Goal: Transaction & Acquisition: Download file/media

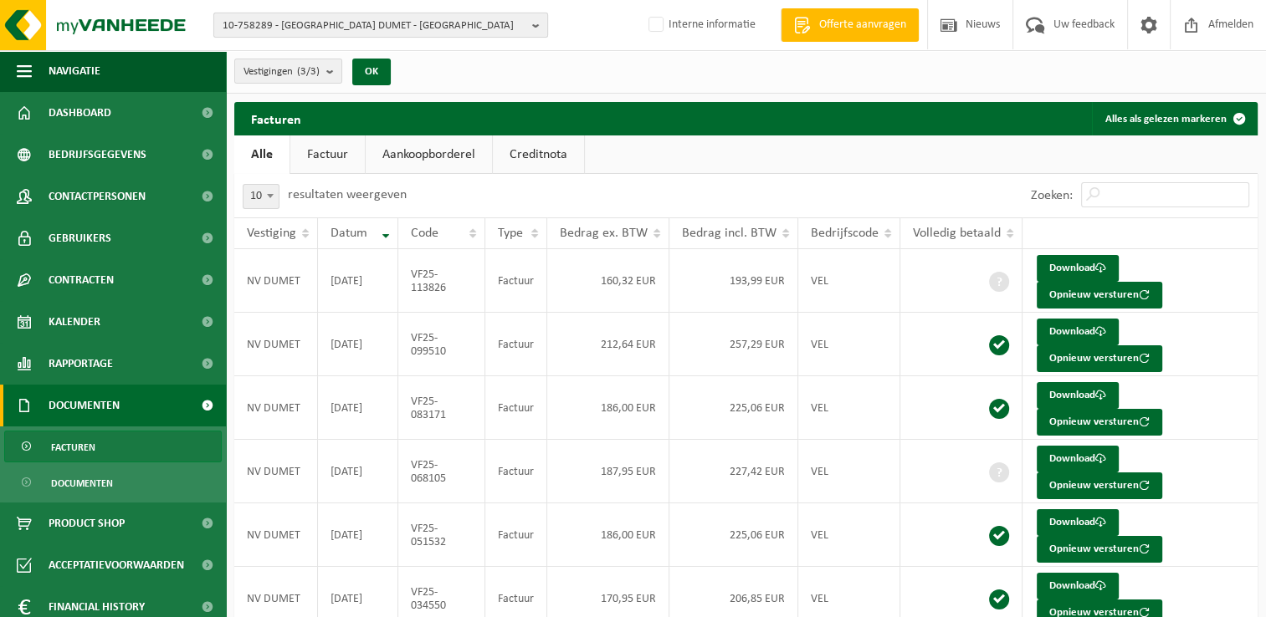
click at [278, 22] on span "10-758289 - [GEOGRAPHIC_DATA] DUMET - [GEOGRAPHIC_DATA]" at bounding box center [374, 25] width 303 height 25
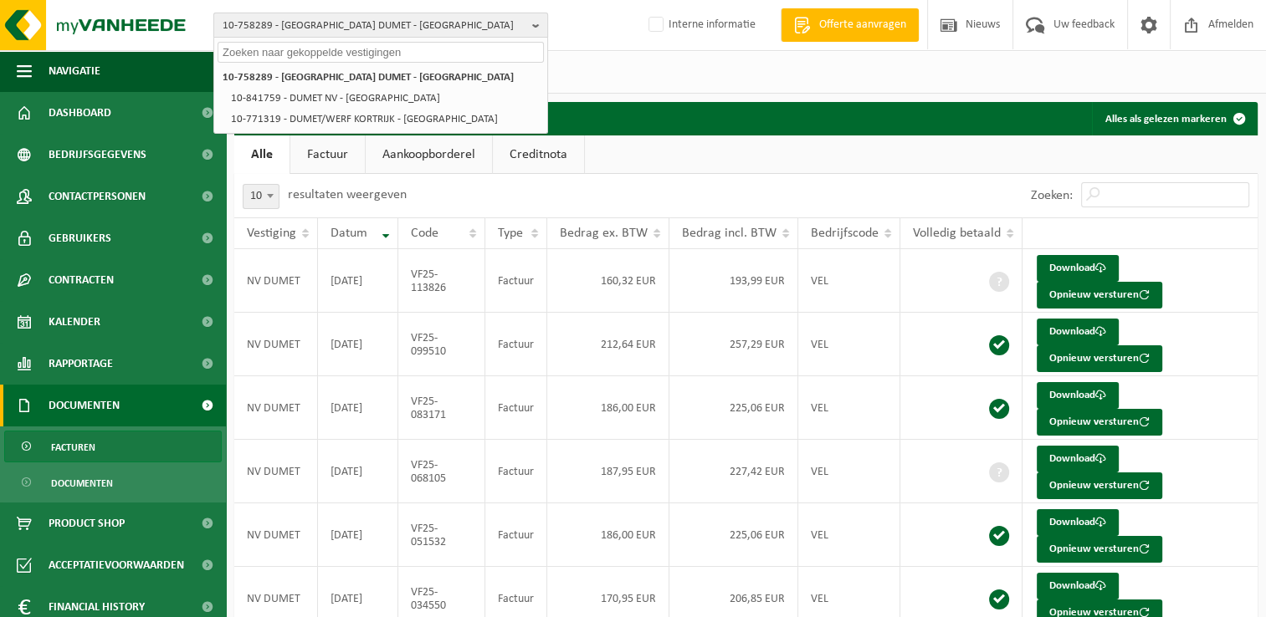
paste input "10-746780"
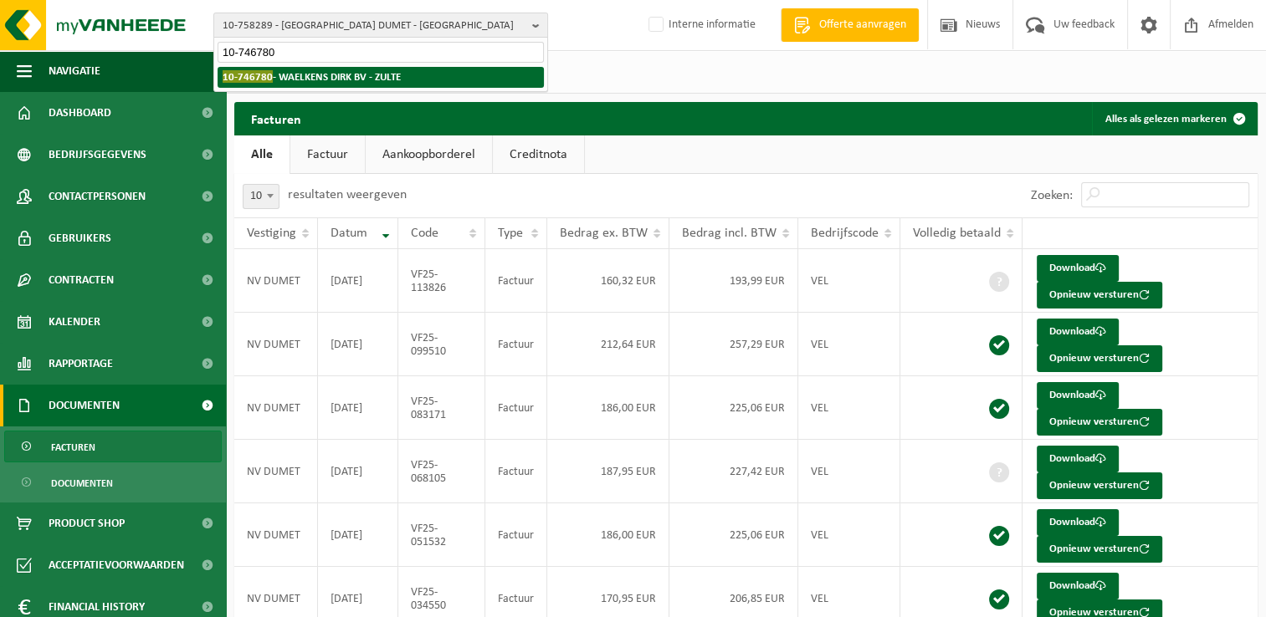
type input "10-746780"
click at [309, 82] on strong "10-746780 - WAELKENS DIRK BV - ZULTE" at bounding box center [312, 76] width 178 height 13
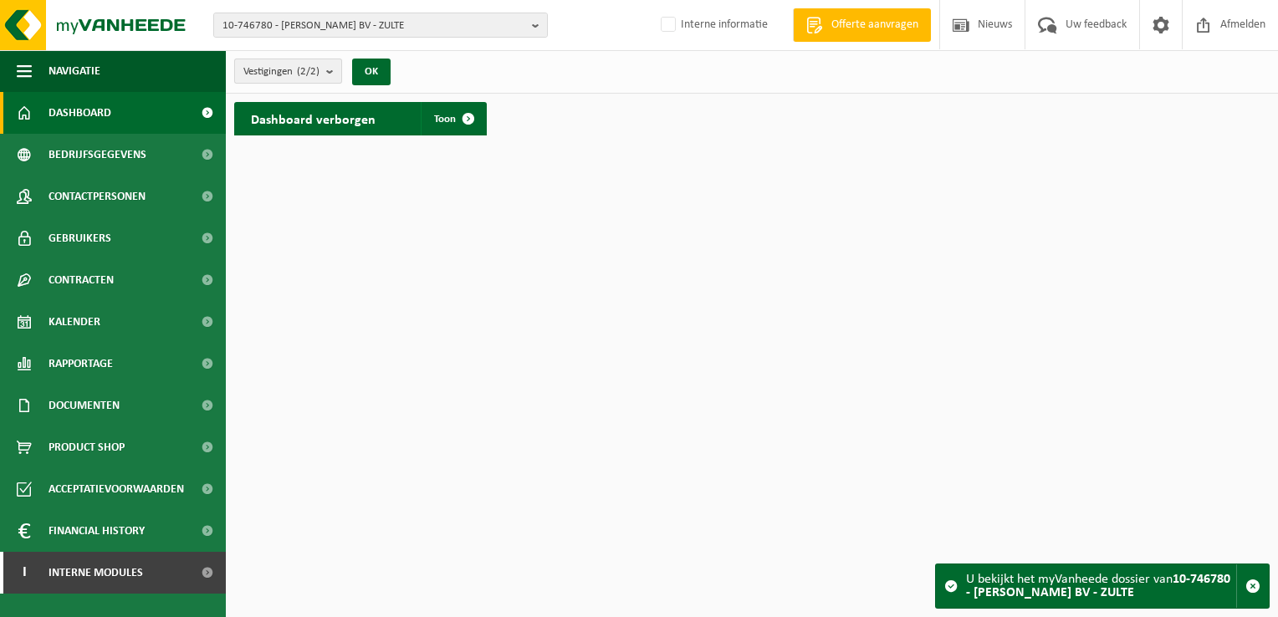
click at [312, 68] on count "(2/2)" at bounding box center [308, 71] width 23 height 11
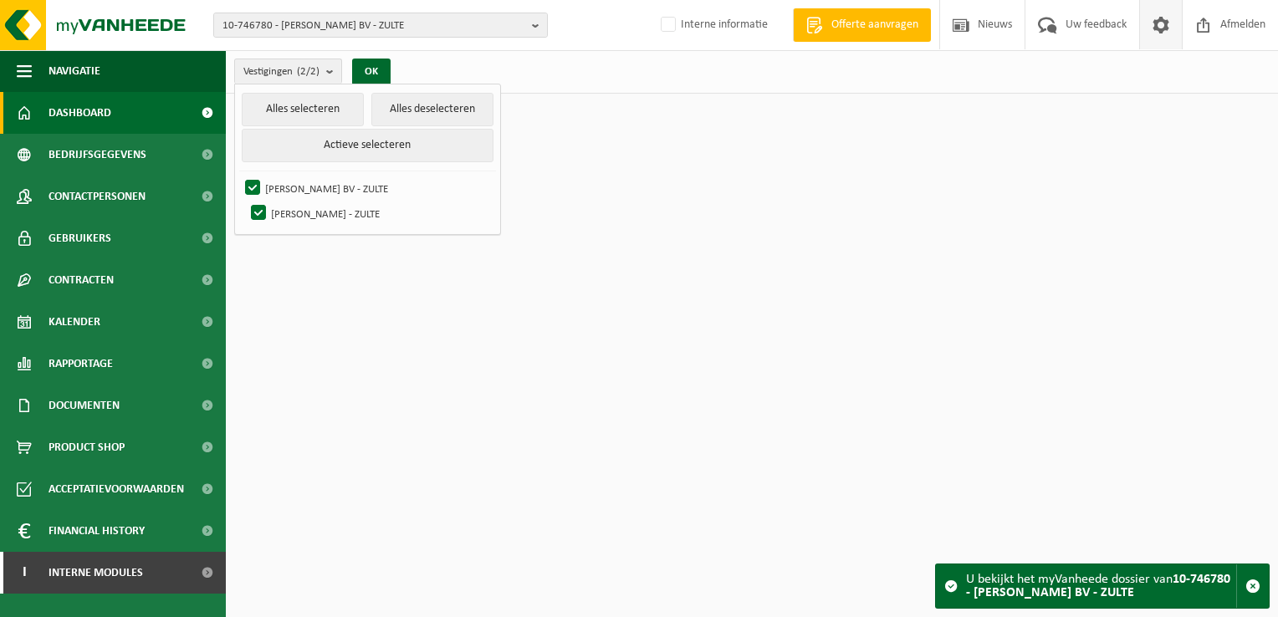
click at [1156, 28] on span at bounding box center [1160, 24] width 25 height 49
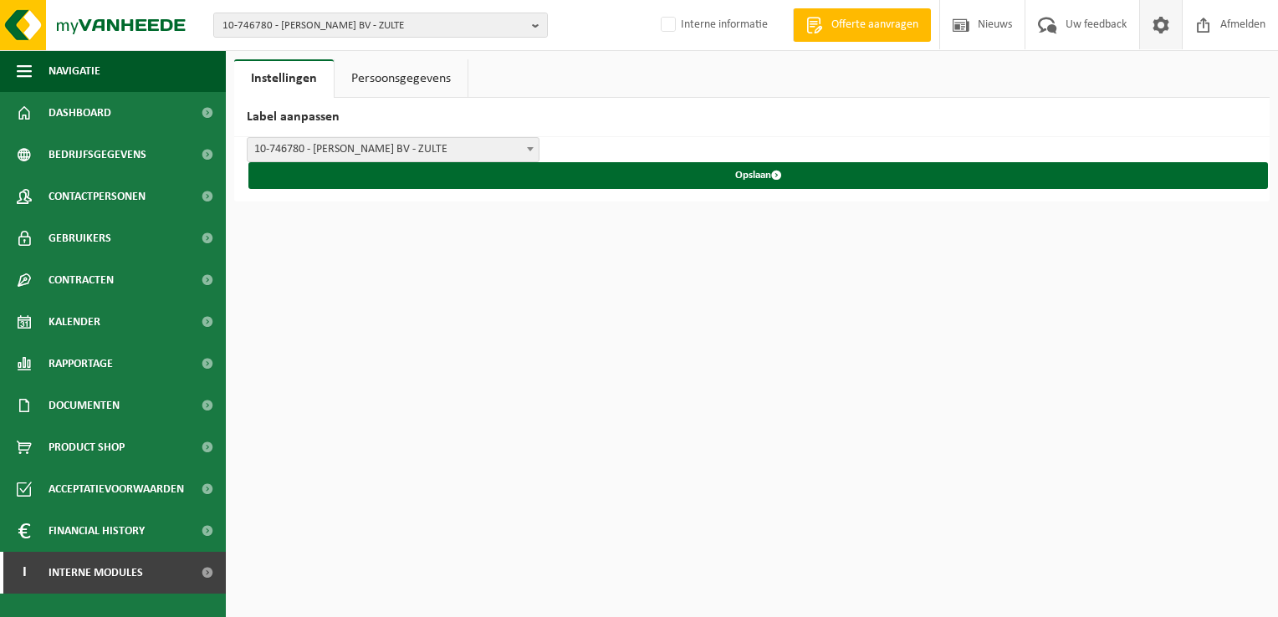
click at [1164, 25] on span at bounding box center [1160, 24] width 25 height 49
click at [281, 28] on span "10-746780 - WAELKENS DIRK BV - ZULTE" at bounding box center [374, 25] width 303 height 25
paste input "10-737467"
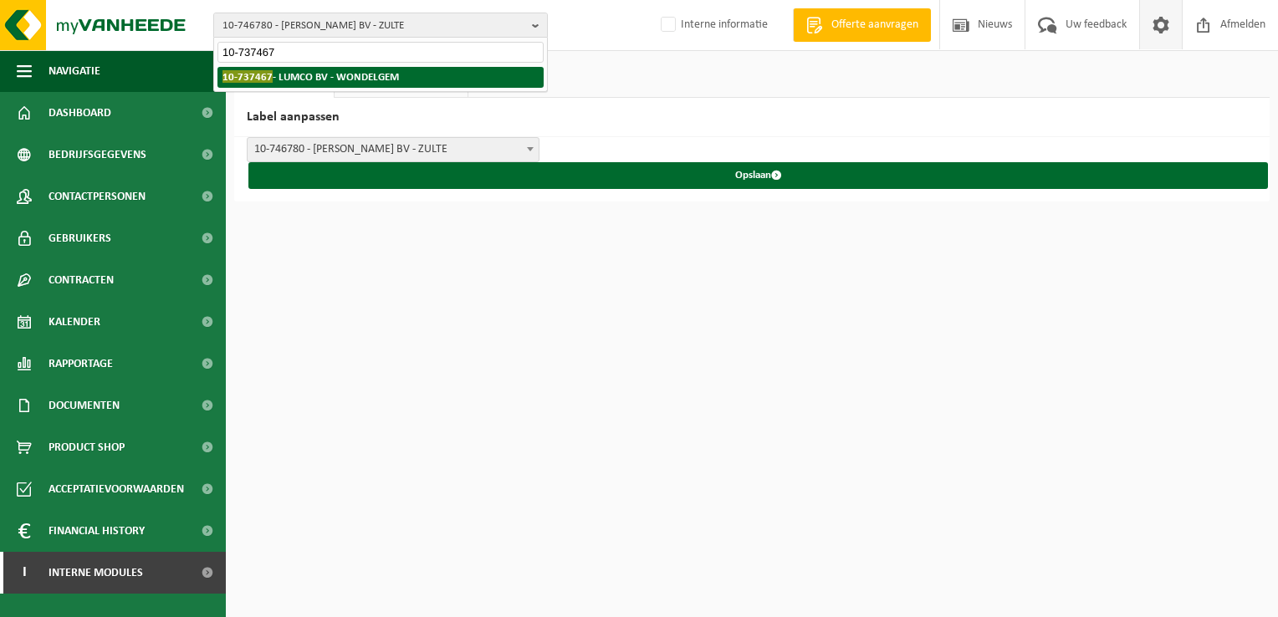
type input "10-737467"
click at [304, 79] on strong "10-737467 - LUMCO BV - WONDELGEM" at bounding box center [311, 76] width 176 height 13
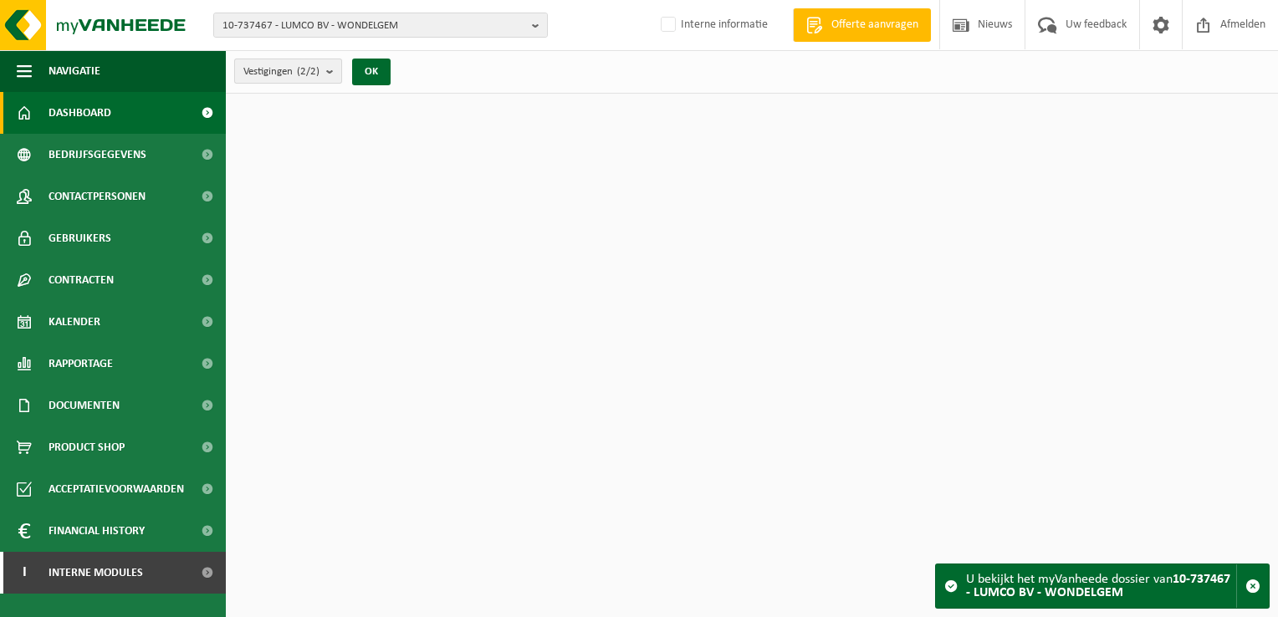
click at [289, 66] on span "Vestigingen (2/2)" at bounding box center [281, 71] width 76 height 25
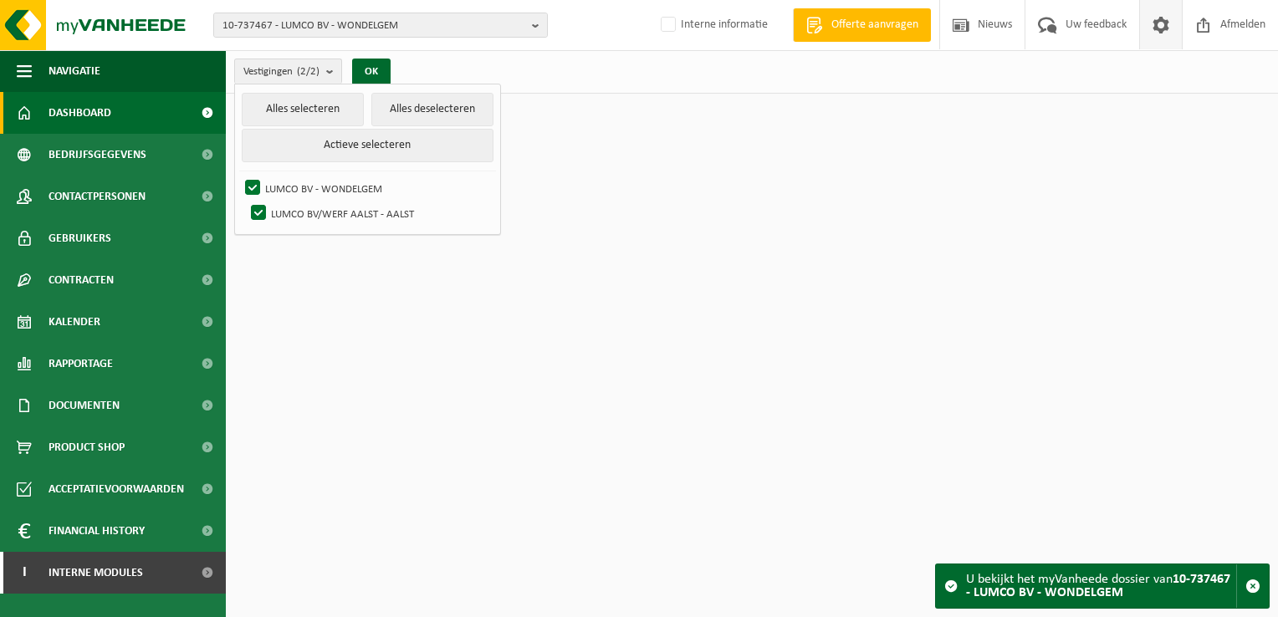
click at [1148, 32] on span at bounding box center [1160, 24] width 25 height 49
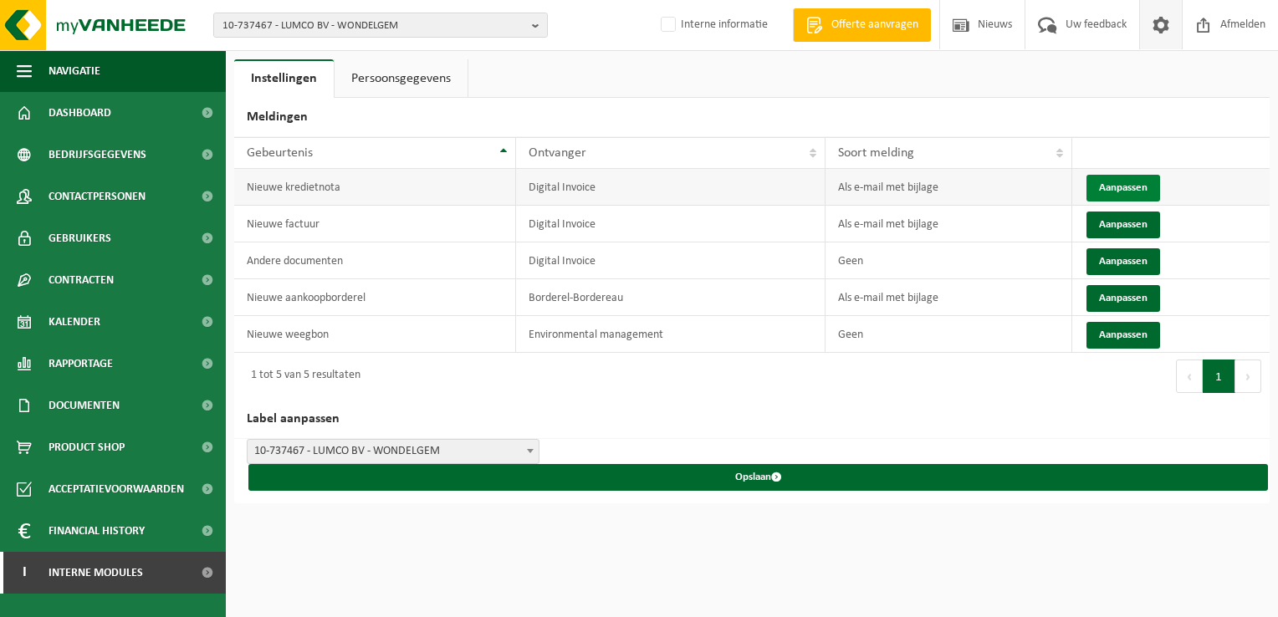
click at [1109, 185] on button "Aanpassen" at bounding box center [1124, 188] width 74 height 27
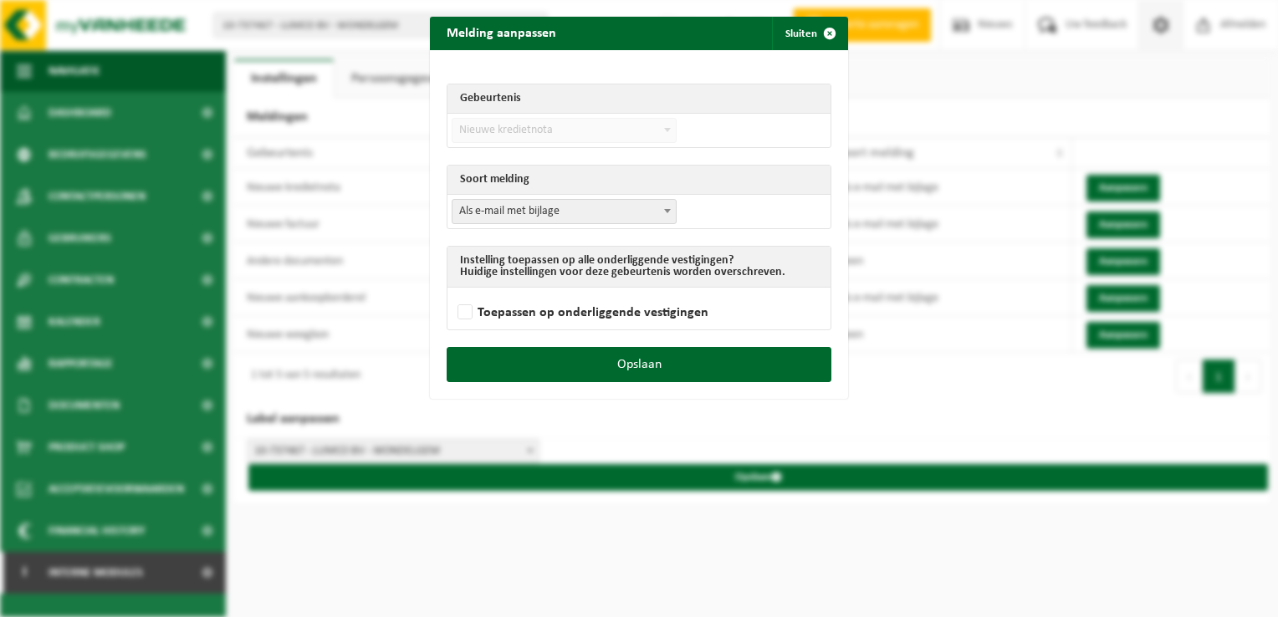
click at [572, 210] on span "Als e-mail met bijlage" at bounding box center [564, 211] width 223 height 23
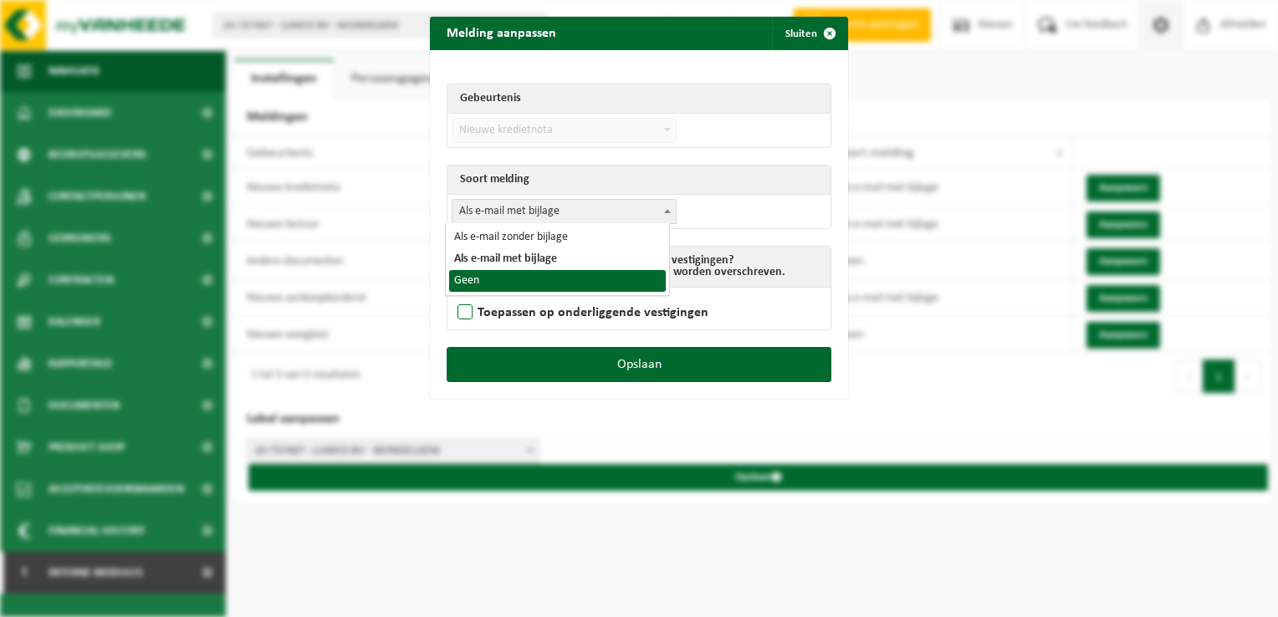
drag, startPoint x: 499, startPoint y: 284, endPoint x: 615, endPoint y: 315, distance: 120.3
select select "1"
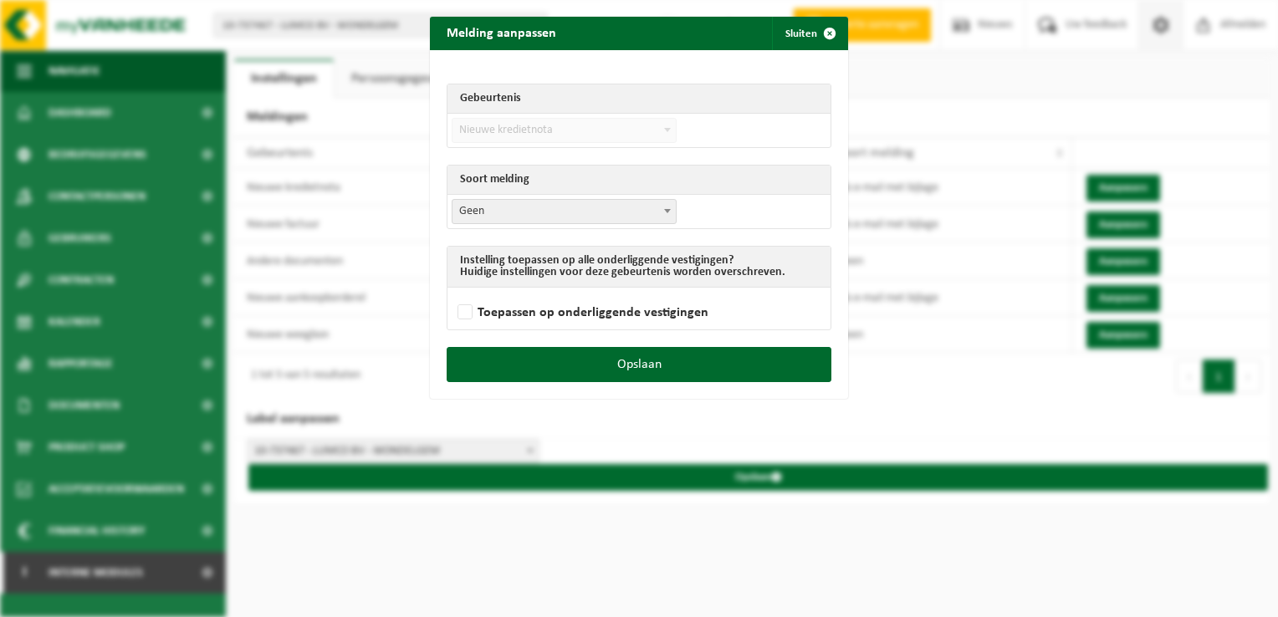
drag, startPoint x: 691, startPoint y: 365, endPoint x: 833, endPoint y: 326, distance: 147.3
click at [690, 364] on button "Opslaan" at bounding box center [639, 364] width 385 height 35
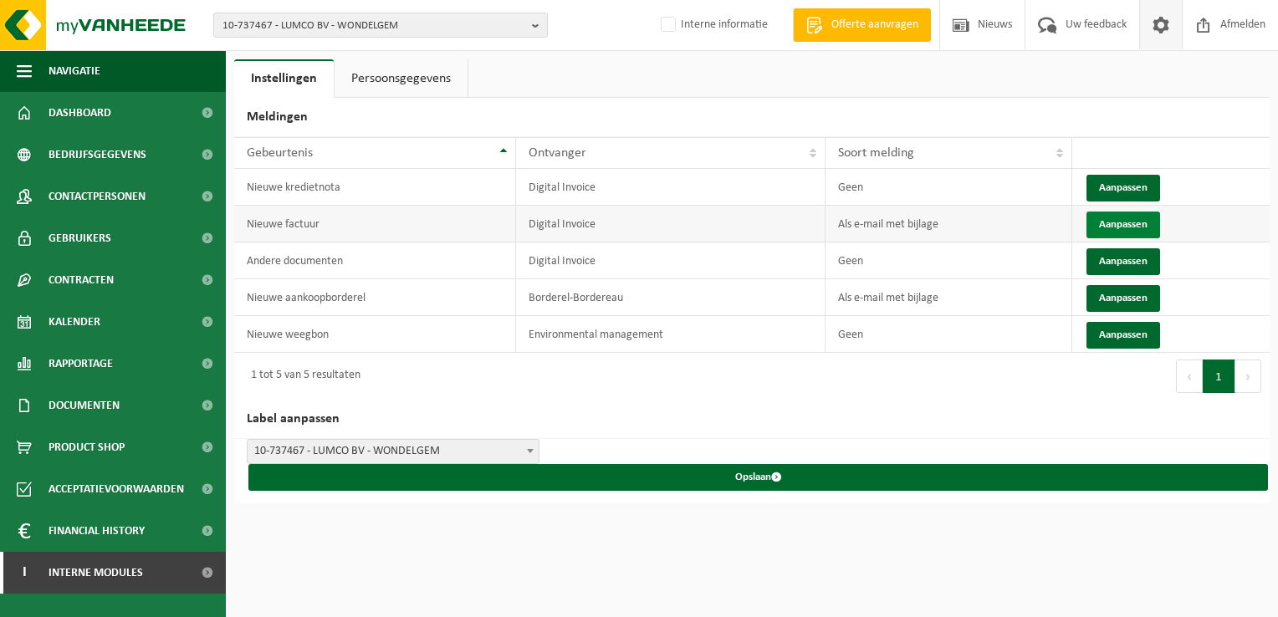
click at [1111, 225] on button "Aanpassen" at bounding box center [1124, 225] width 74 height 27
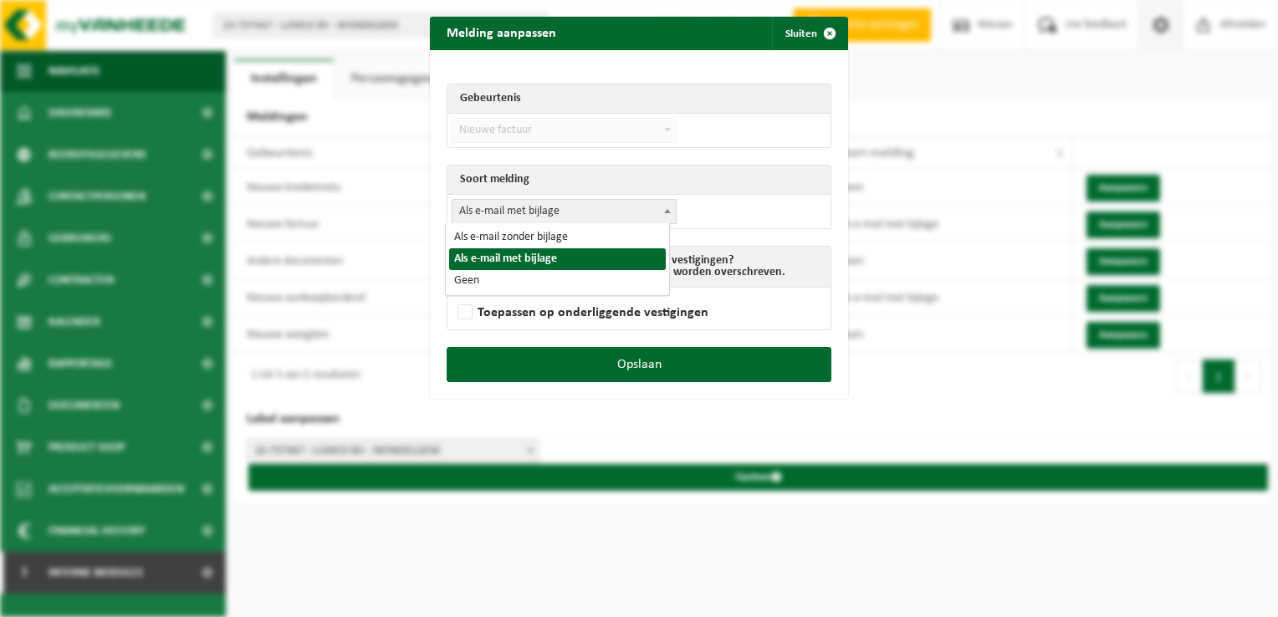
click at [529, 212] on span "Als e-mail met bijlage" at bounding box center [564, 211] width 223 height 23
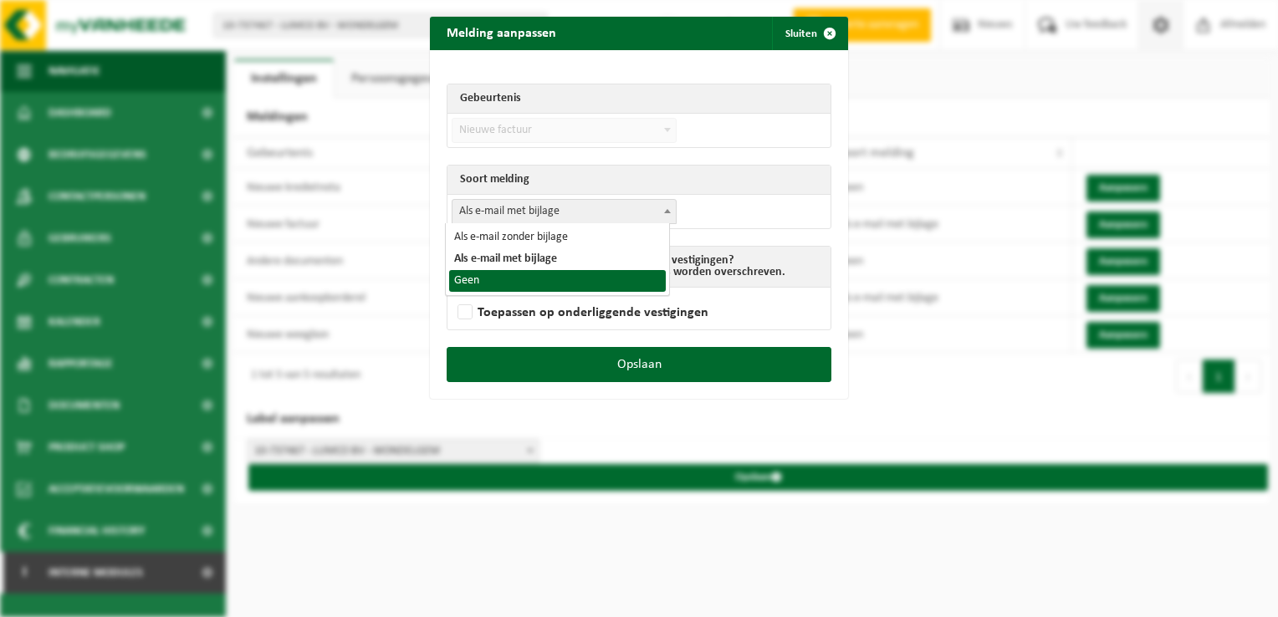
select select "1"
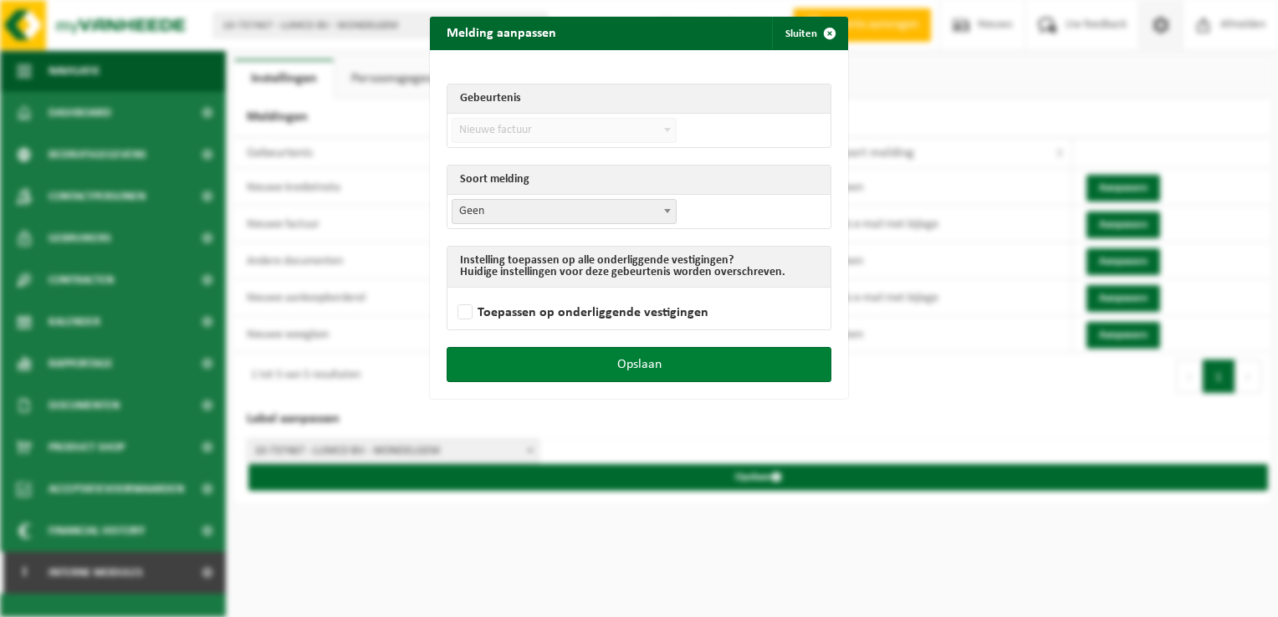
click at [757, 375] on button "Opslaan" at bounding box center [639, 364] width 385 height 35
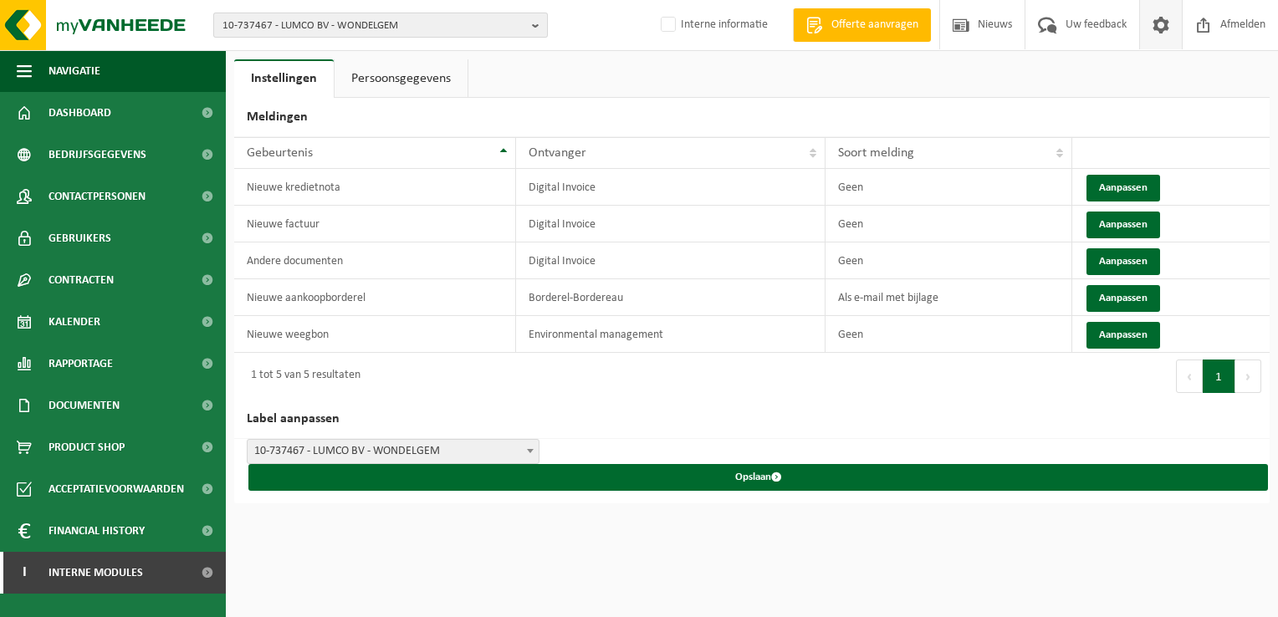
click at [345, 15] on span "10-737467 - LUMCO BV - WONDELGEM" at bounding box center [374, 25] width 303 height 25
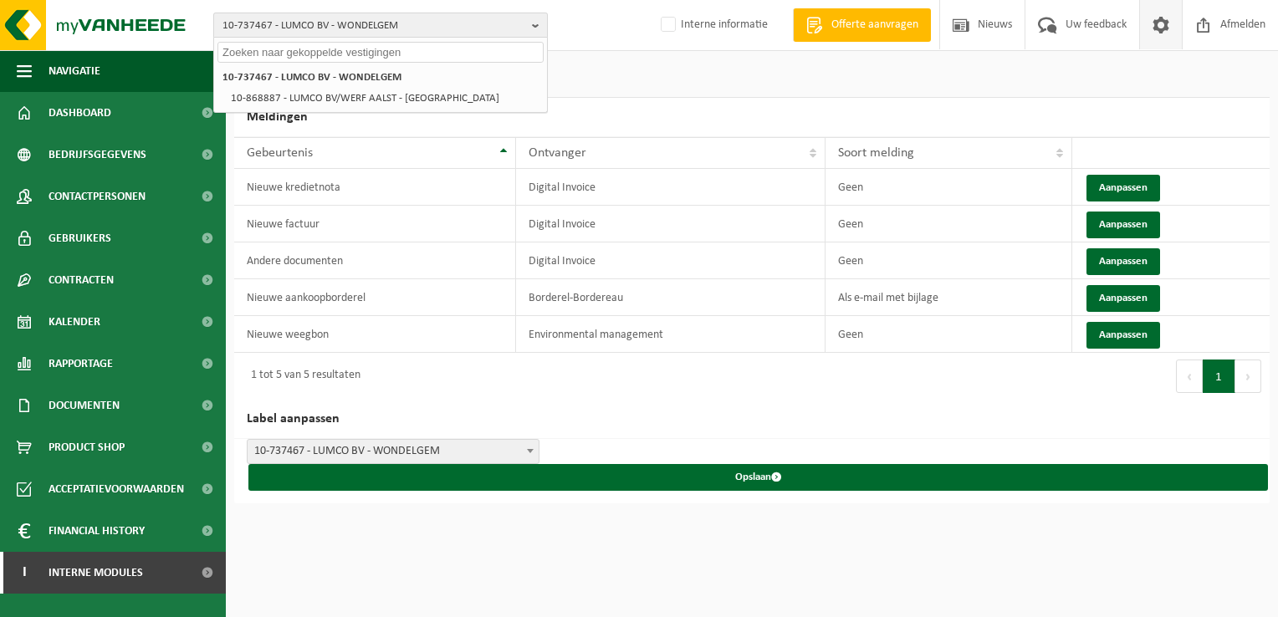
paste input "10-910121"
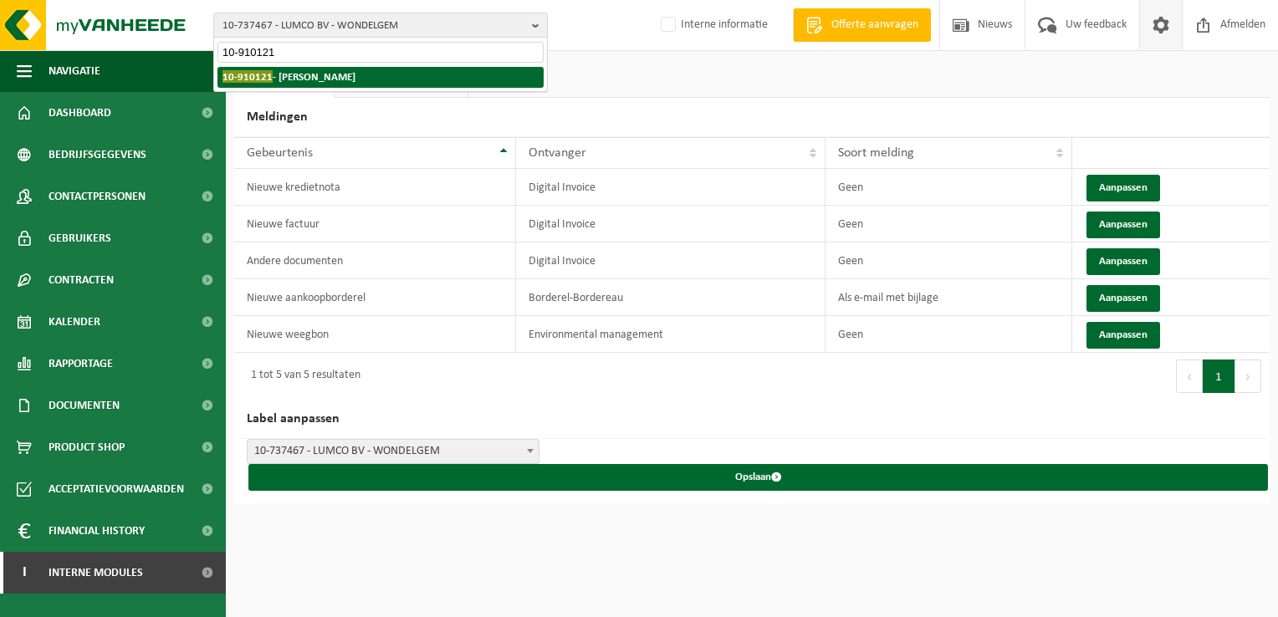
type input "10-910121"
click at [299, 79] on strong "10-910121 - STÉPHANE LEPRETRE - KAIN" at bounding box center [289, 76] width 133 height 13
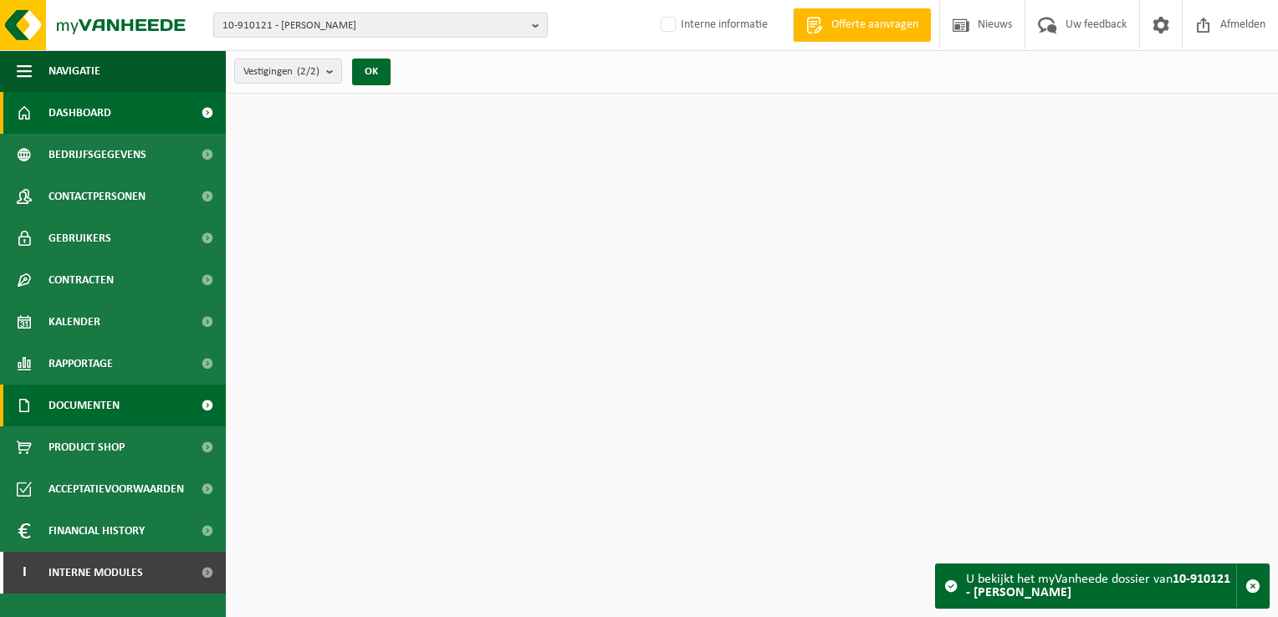
click at [115, 400] on span "Documenten" at bounding box center [84, 406] width 71 height 42
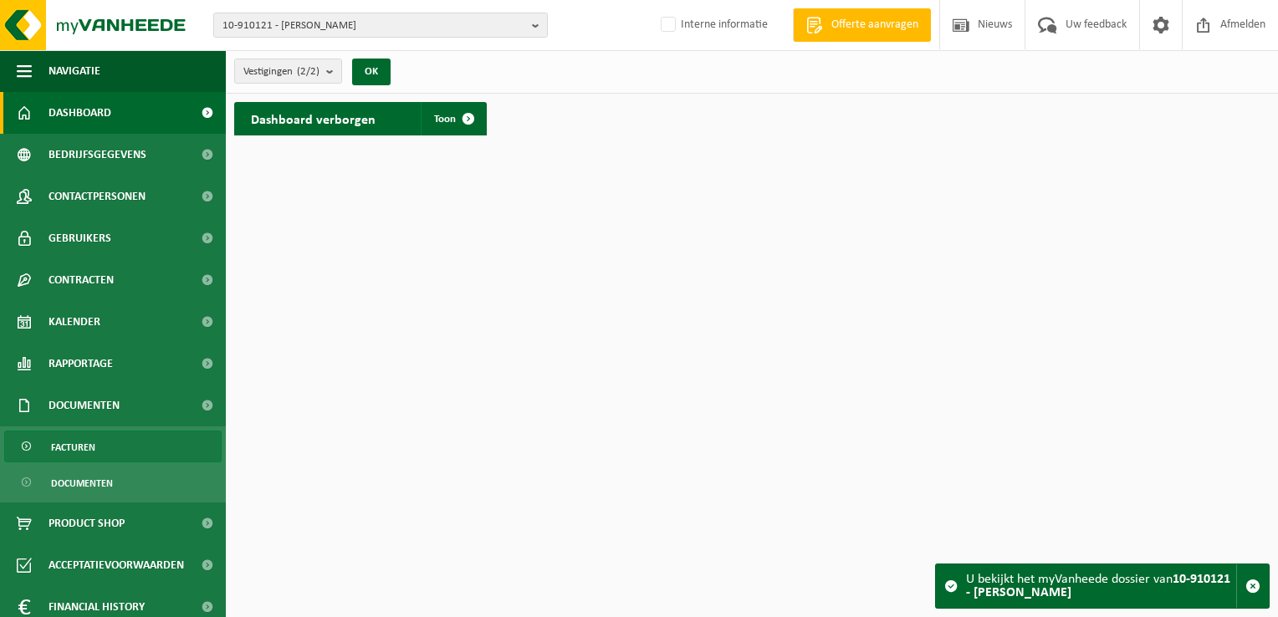
click at [130, 456] on link "Facturen" at bounding box center [112, 447] width 217 height 32
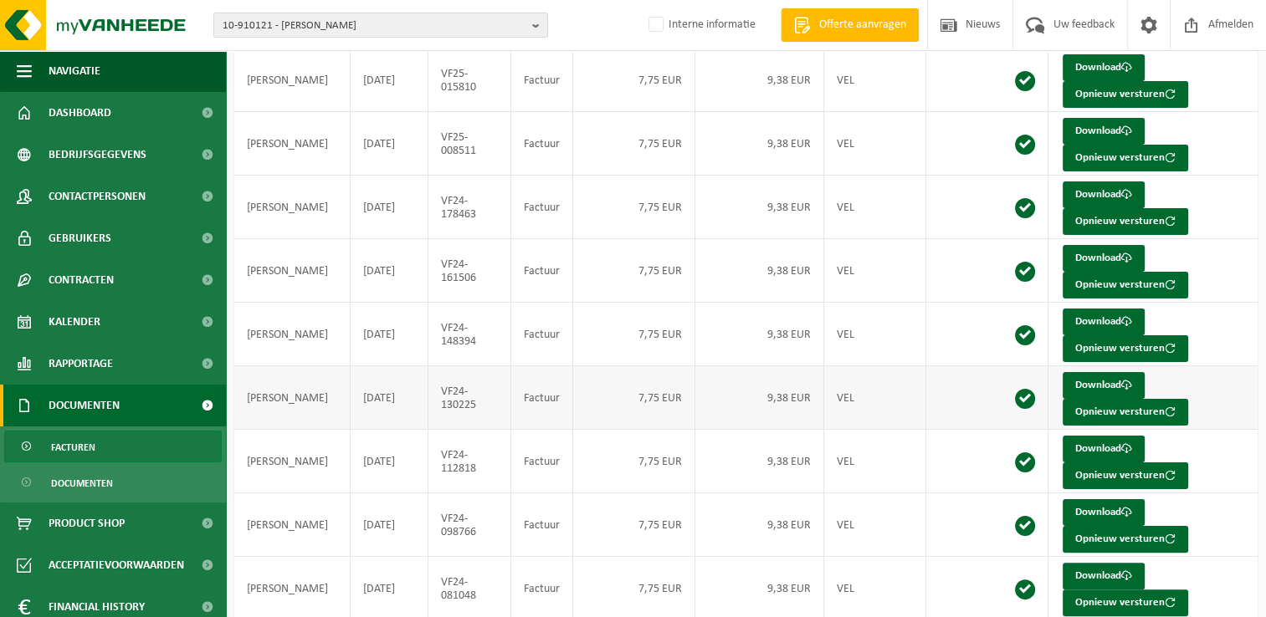
scroll to position [324, 0]
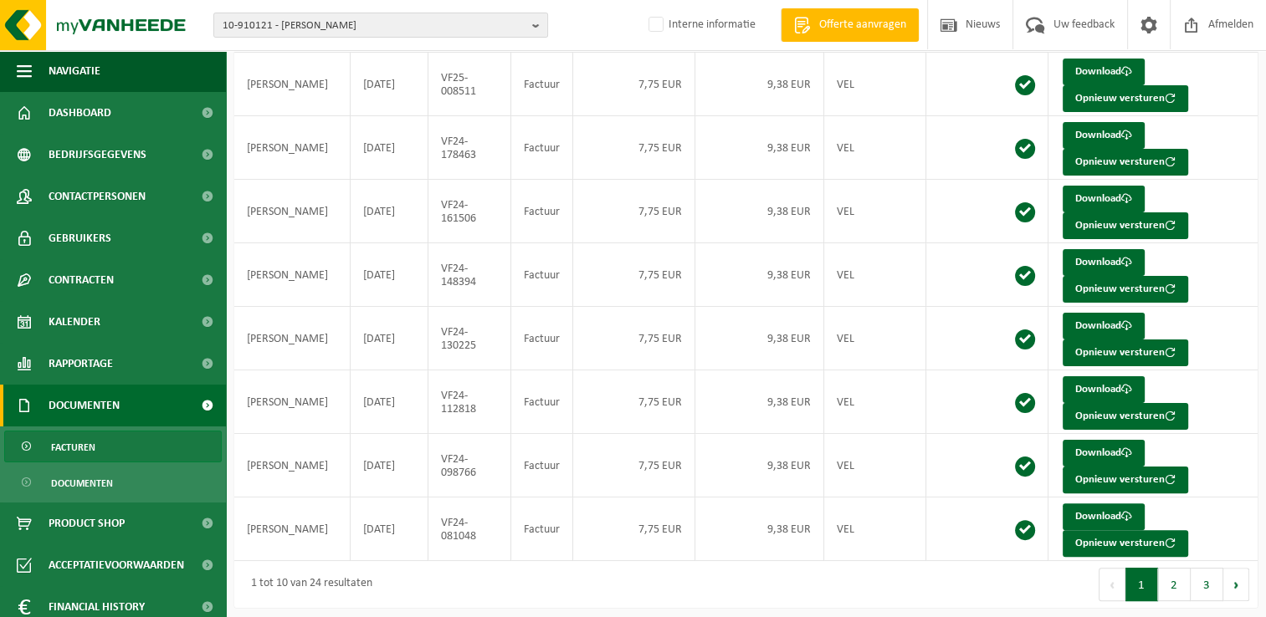
click at [1174, 580] on button "2" at bounding box center [1174, 584] width 33 height 33
click at [1201, 577] on button "3" at bounding box center [1206, 584] width 33 height 33
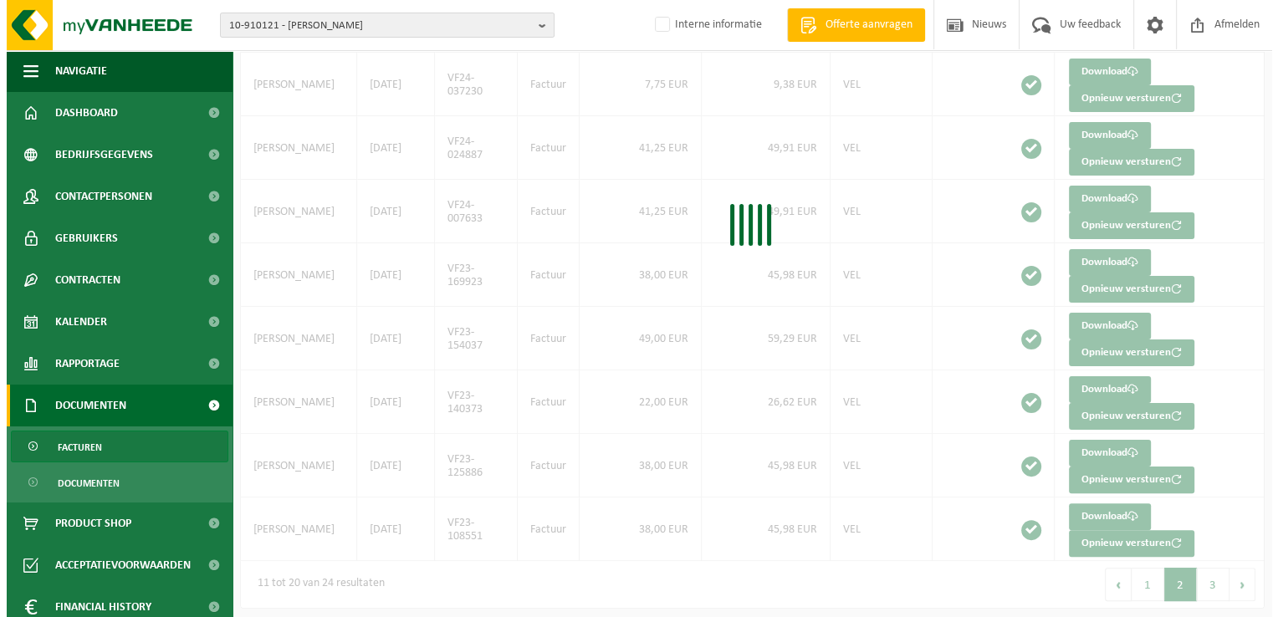
scroll to position [0, 0]
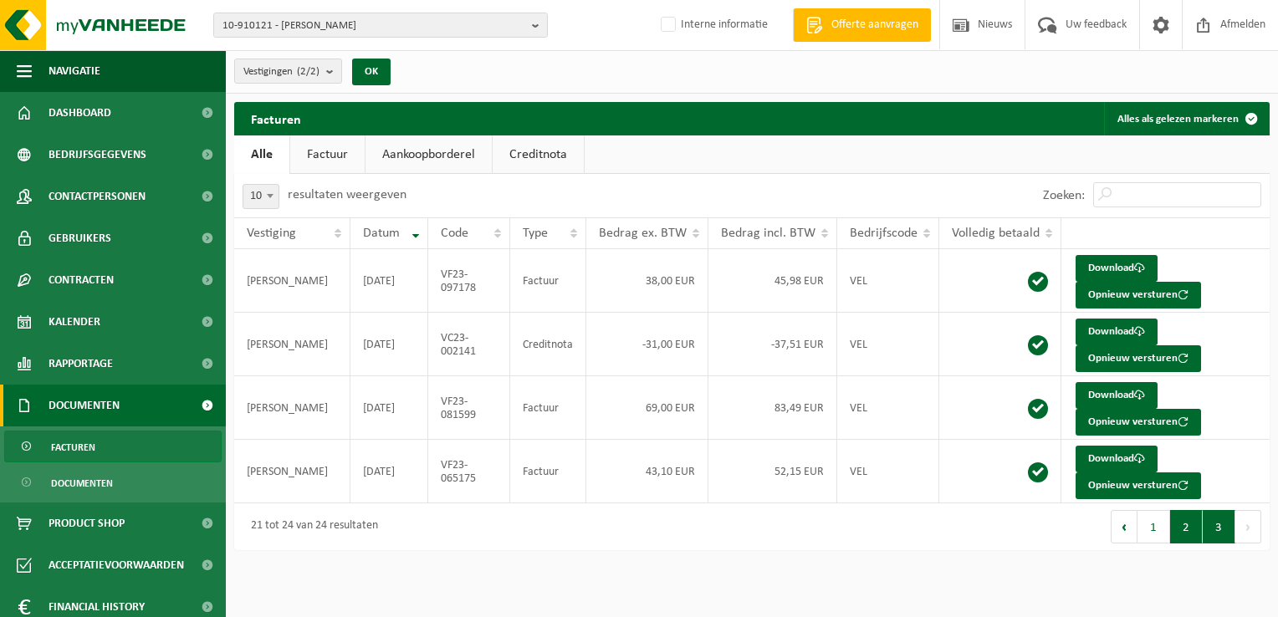
click at [1180, 534] on button "2" at bounding box center [1186, 526] width 33 height 33
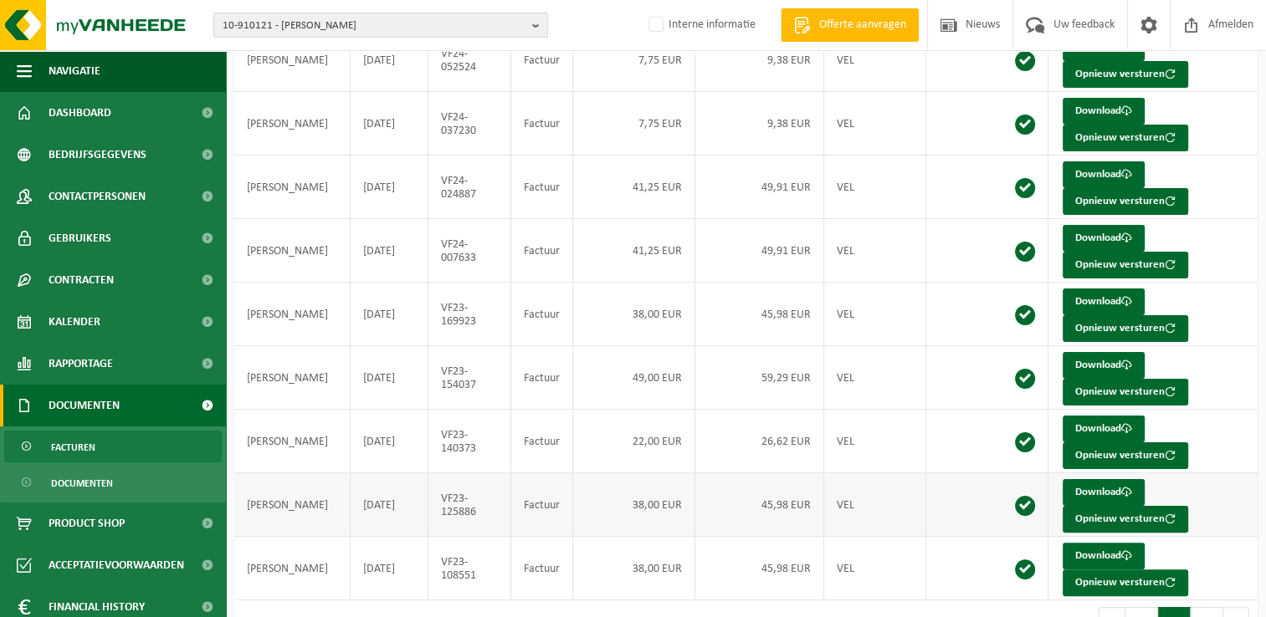
scroll to position [324, 0]
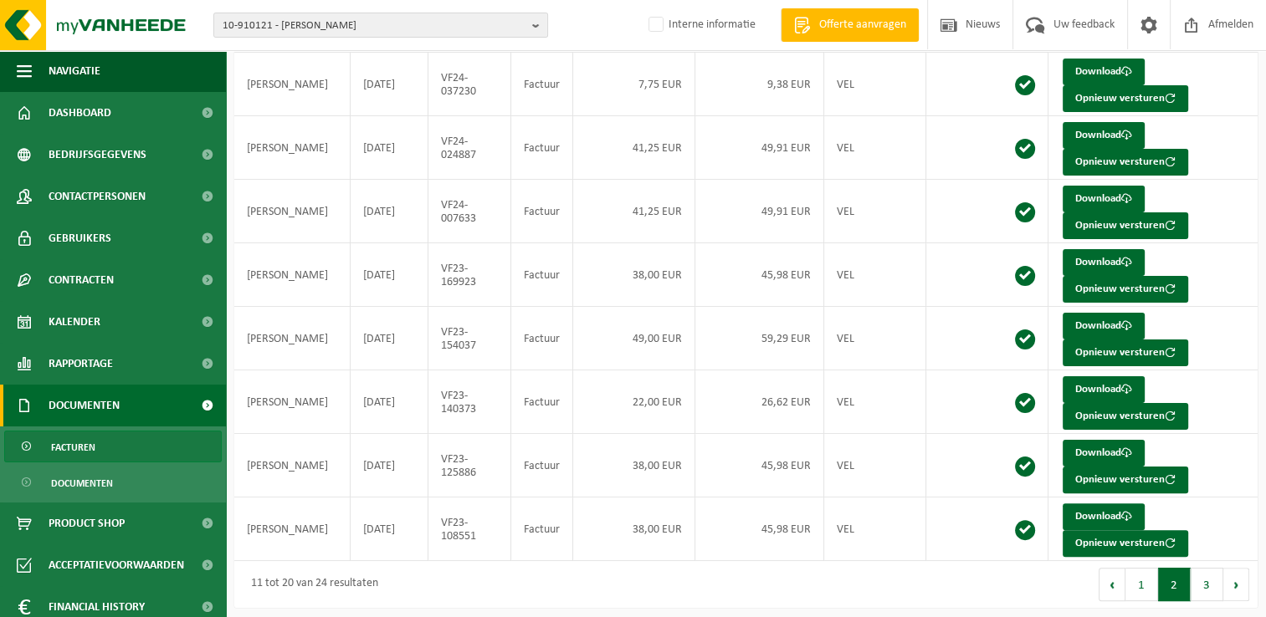
click at [1145, 581] on button "1" at bounding box center [1141, 584] width 33 height 33
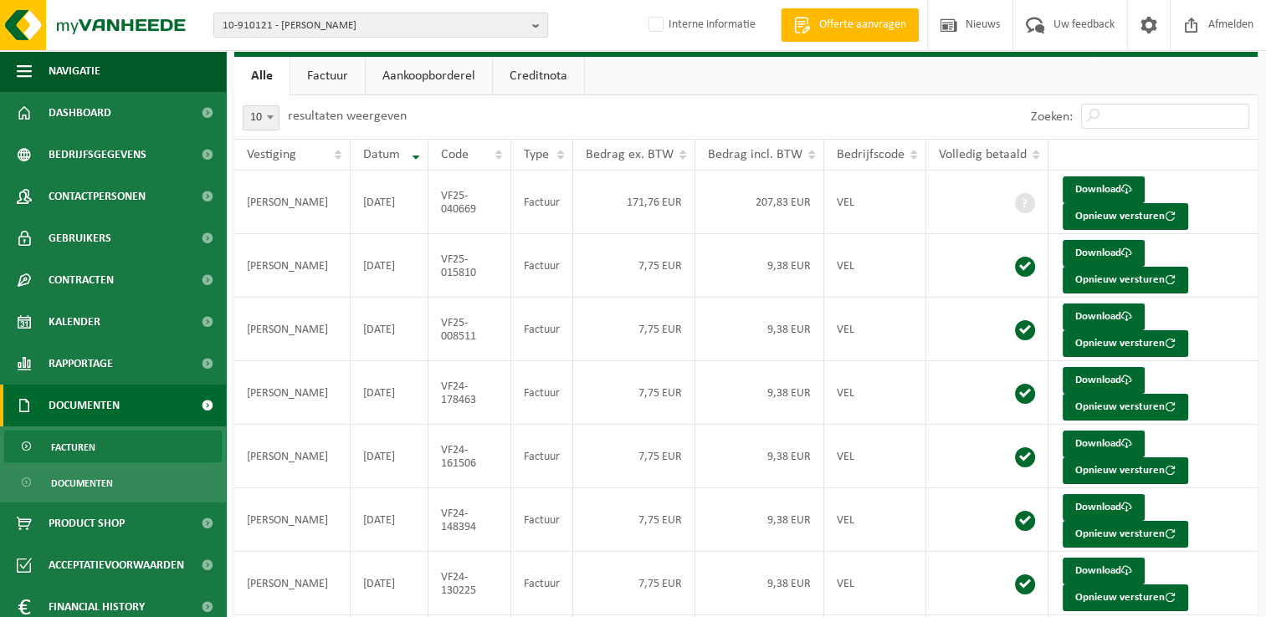
scroll to position [0, 0]
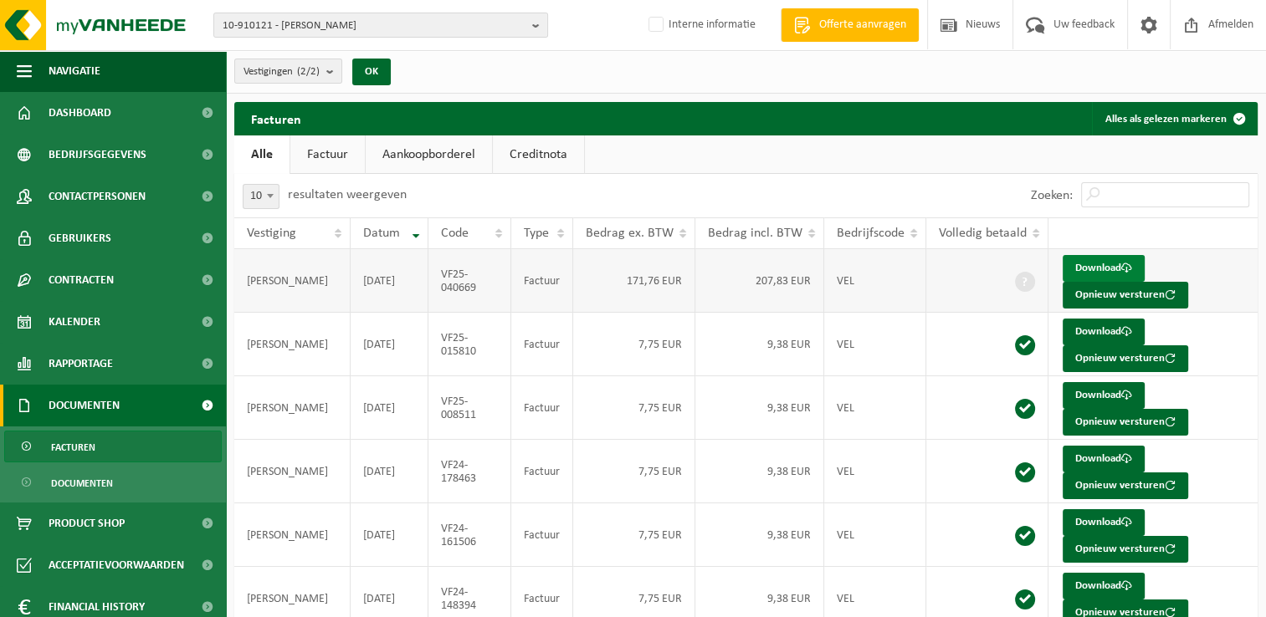
click at [1086, 268] on link "Download" at bounding box center [1103, 268] width 82 height 27
click at [1084, 334] on link "Download" at bounding box center [1103, 332] width 82 height 27
click at [1092, 262] on link "Download" at bounding box center [1103, 268] width 82 height 27
click at [304, 29] on span "10-910121 - STÉPHANE LEPRETRE - KAIN" at bounding box center [374, 25] width 303 height 25
paste input "10-990050"
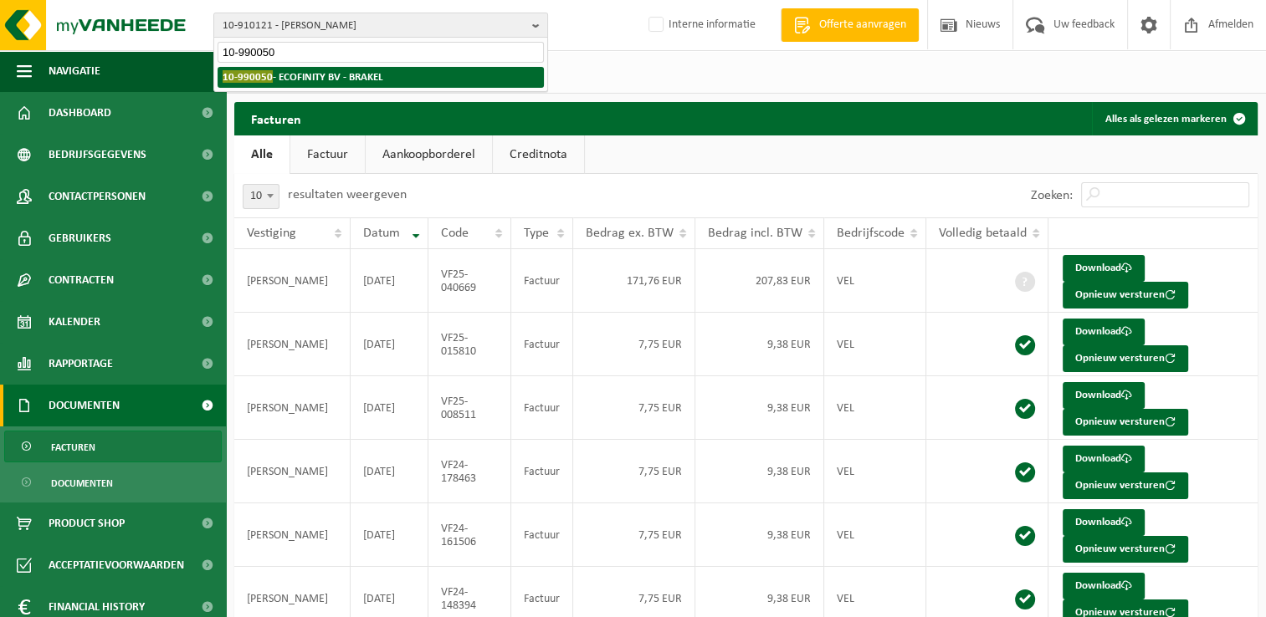
type input "10-990050"
click at [274, 74] on strong "10-990050 - ECOFINITY BV - BRAKEL" at bounding box center [303, 76] width 161 height 13
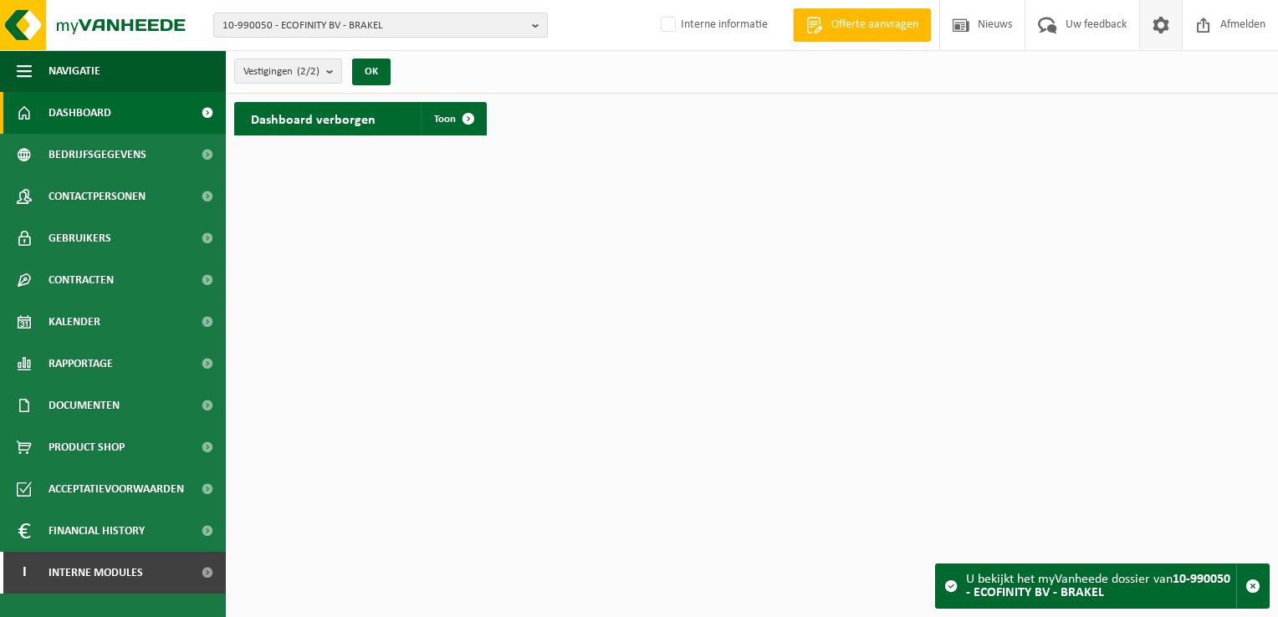
click at [1158, 22] on span at bounding box center [1160, 24] width 25 height 49
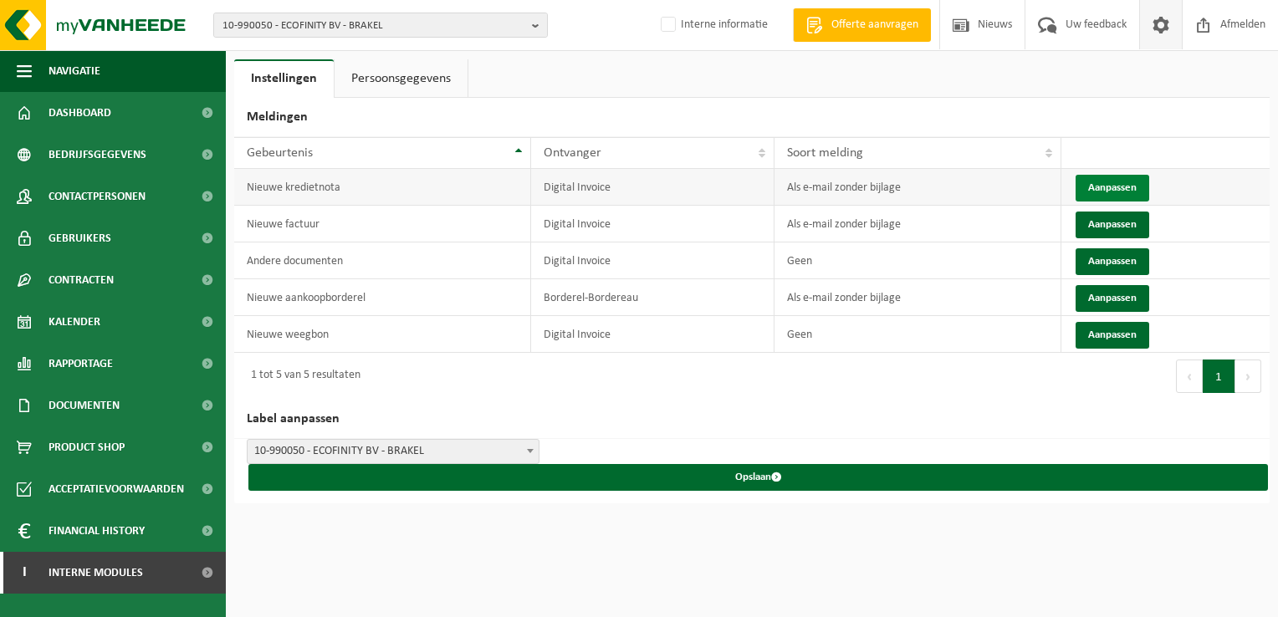
click at [1097, 186] on button "Aanpassen" at bounding box center [1113, 188] width 74 height 27
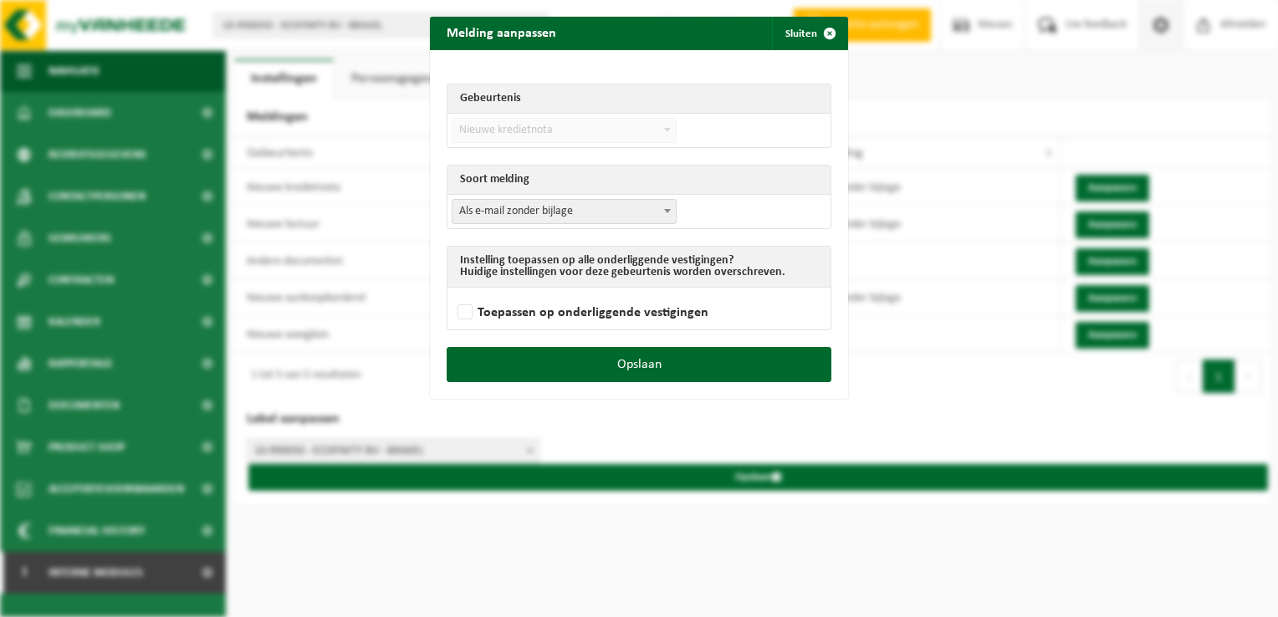
click at [492, 227] on td "Als e-mail zonder bijlage Als e-mail met bijlage Geen Als e-mail zonder bijlage" at bounding box center [639, 211] width 383 height 33
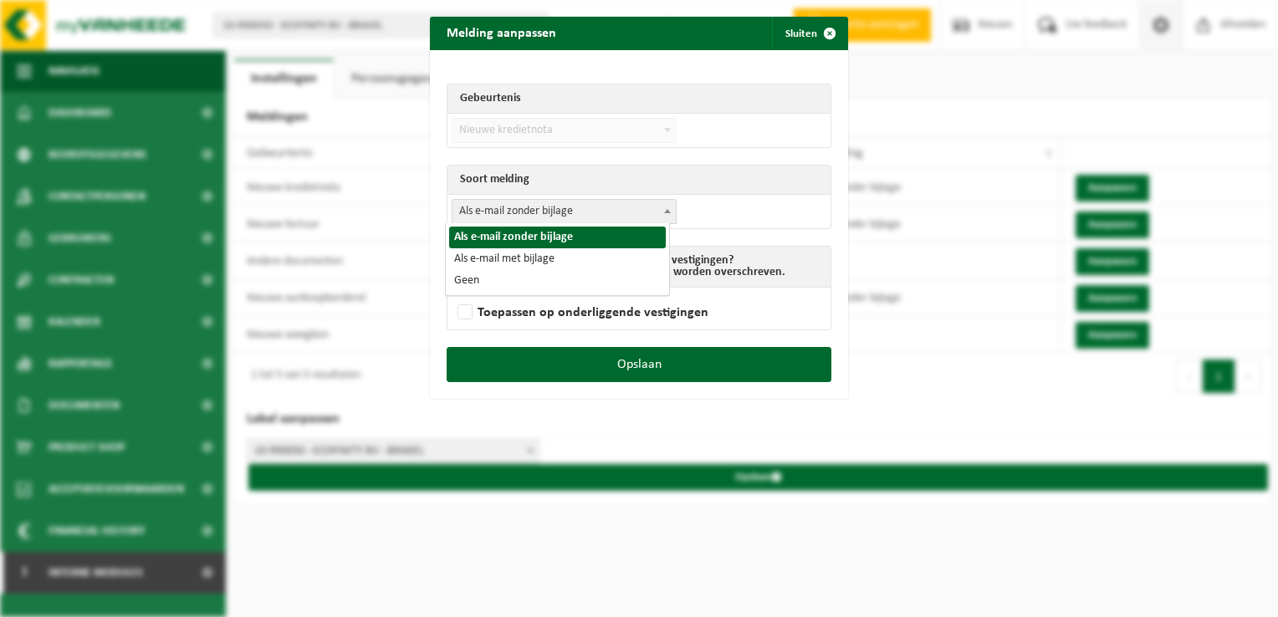
click at [483, 215] on span "Als e-mail zonder bijlage" at bounding box center [564, 211] width 223 height 23
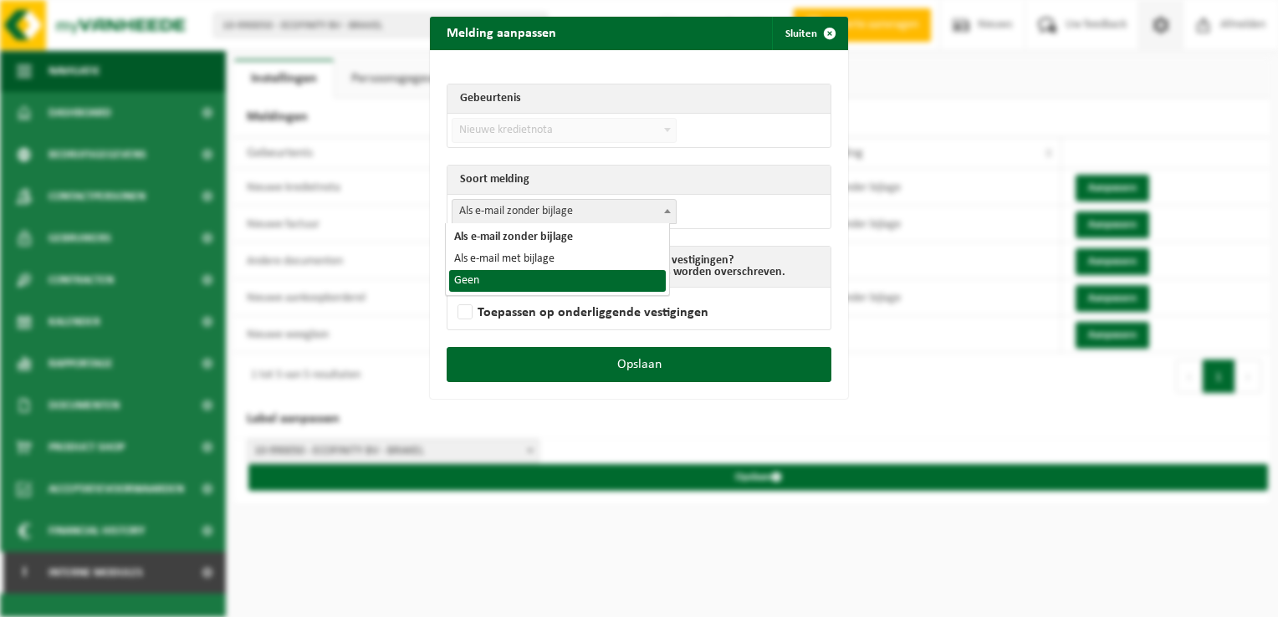
select select "1"
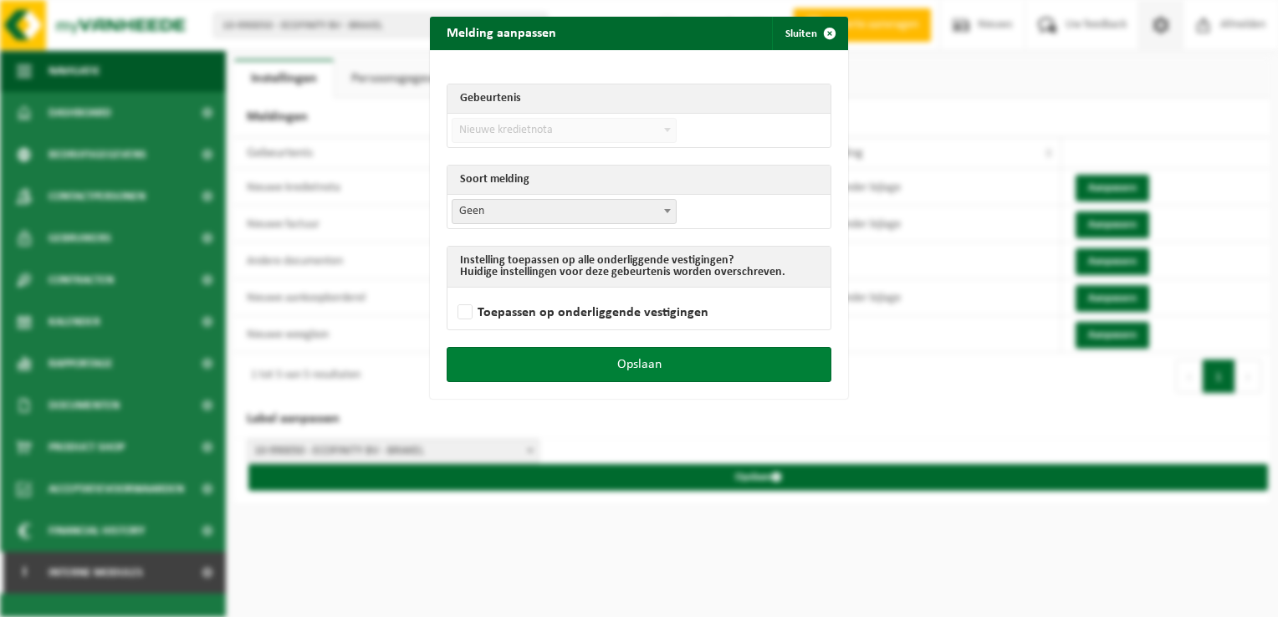
click at [706, 371] on button "Opslaan" at bounding box center [639, 364] width 385 height 35
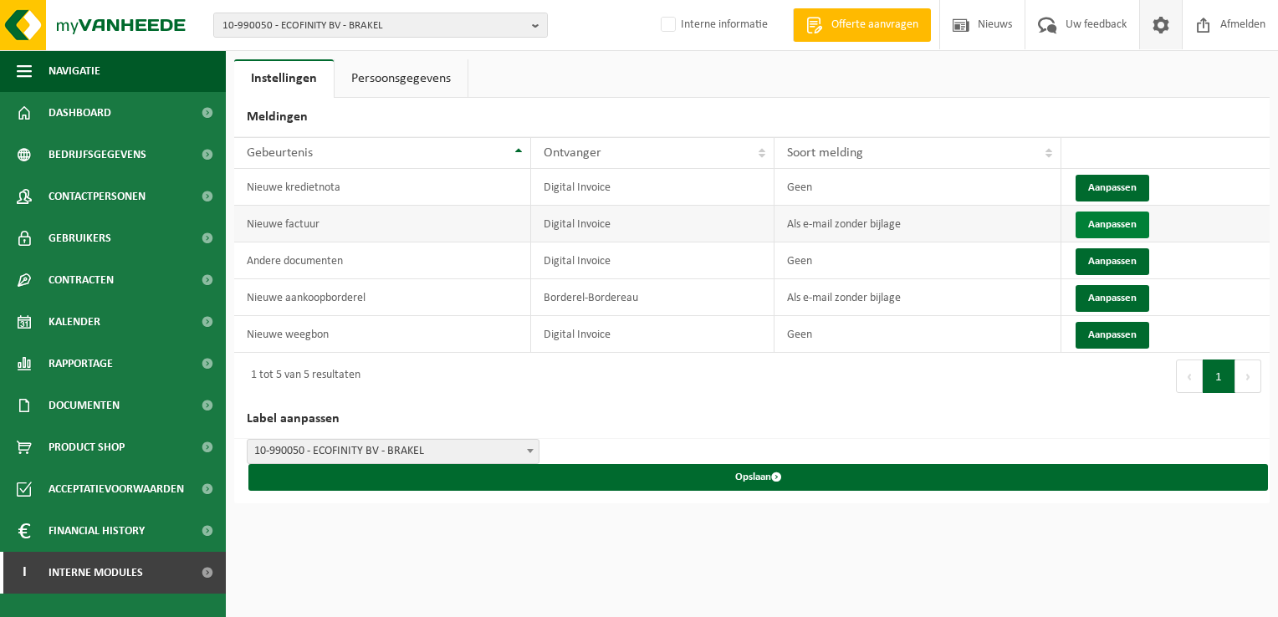
click at [1092, 225] on button "Aanpassen" at bounding box center [1113, 225] width 74 height 27
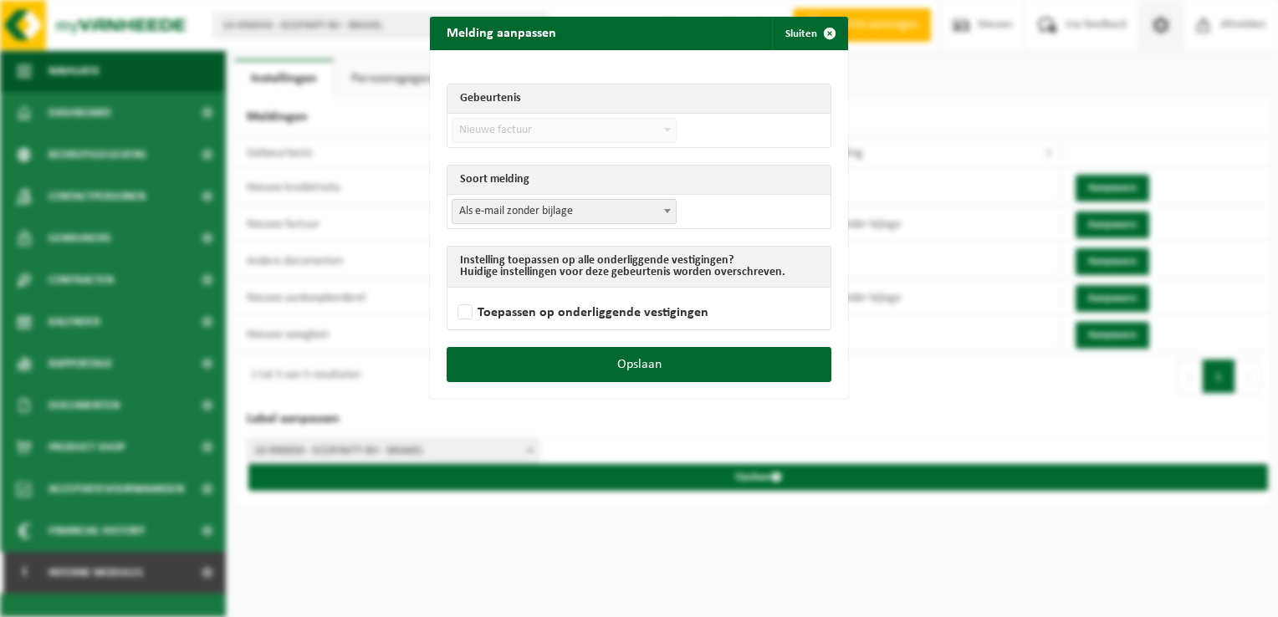
click at [563, 207] on span "Als e-mail zonder bijlage" at bounding box center [564, 211] width 223 height 23
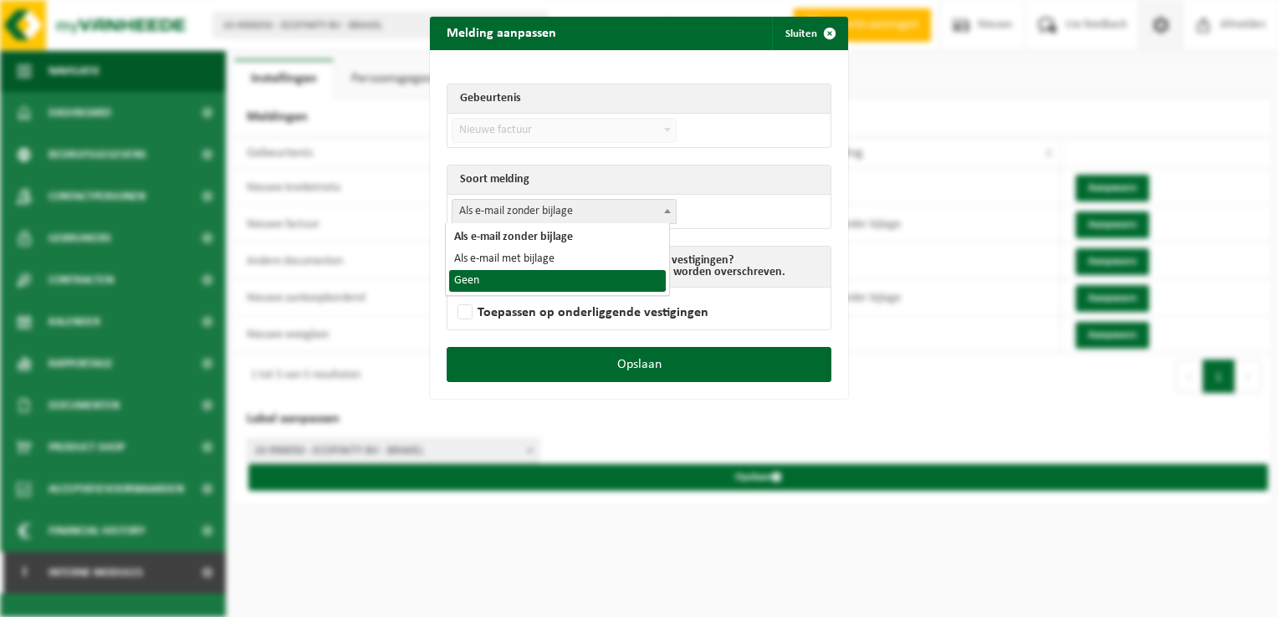
select select "1"
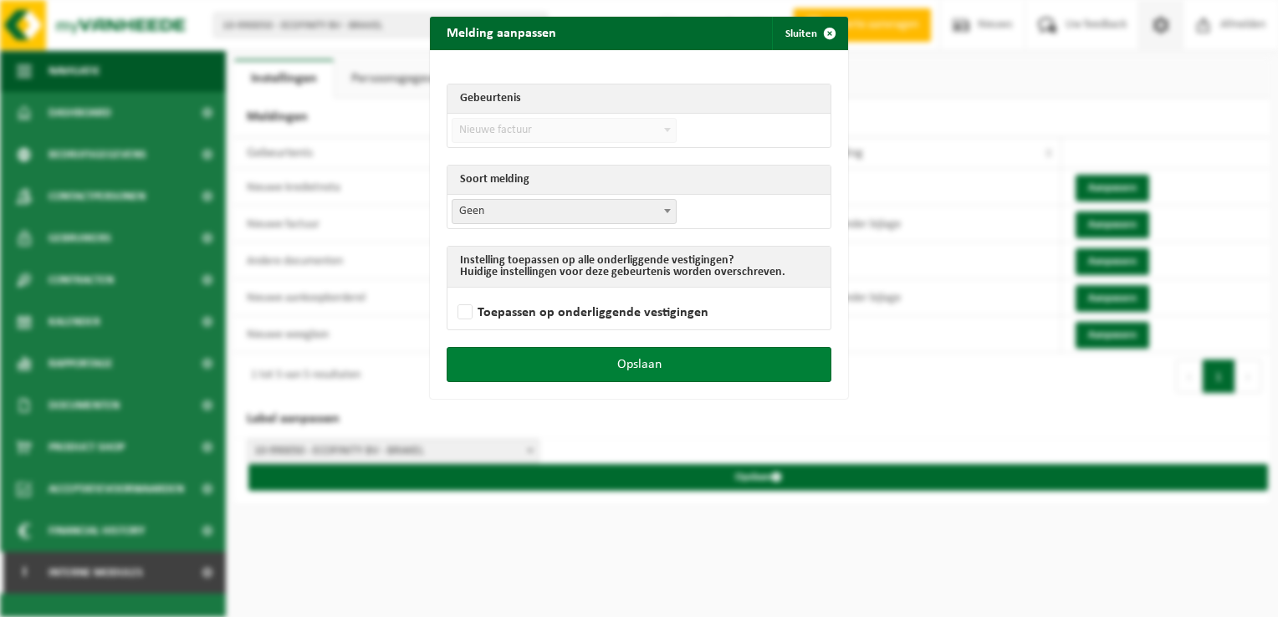
click at [668, 361] on button "Opslaan" at bounding box center [639, 364] width 385 height 35
